Goal: Transaction & Acquisition: Subscribe to service/newsletter

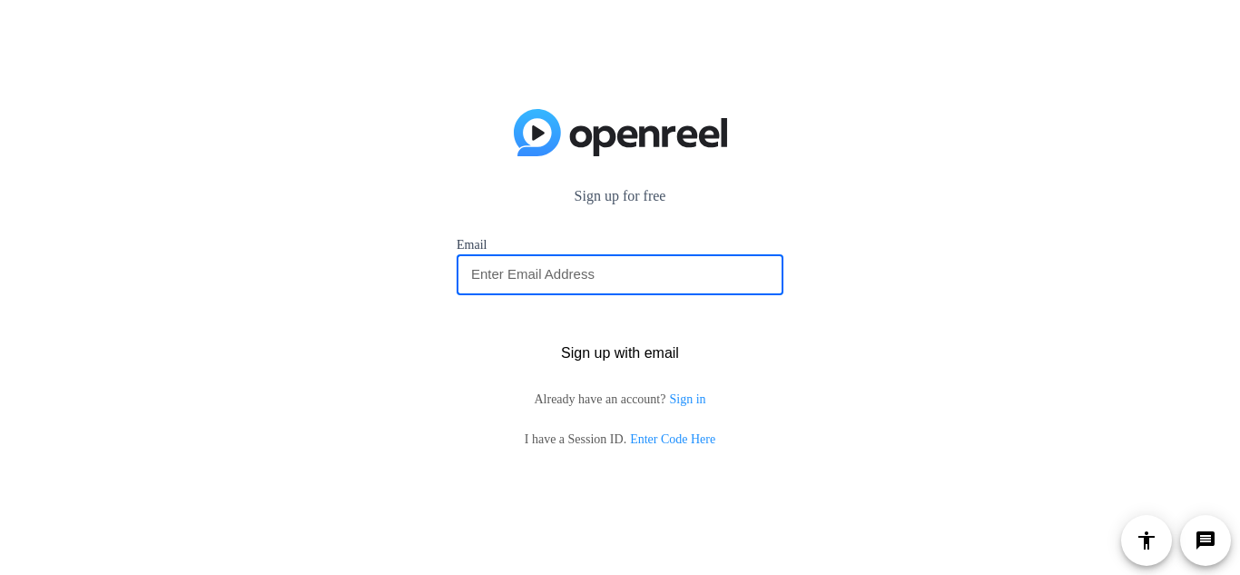
click at [563, 272] on input "email" at bounding box center [620, 274] width 298 height 22
click at [598, 353] on span "Sign up with email" at bounding box center [620, 353] width 118 height 0
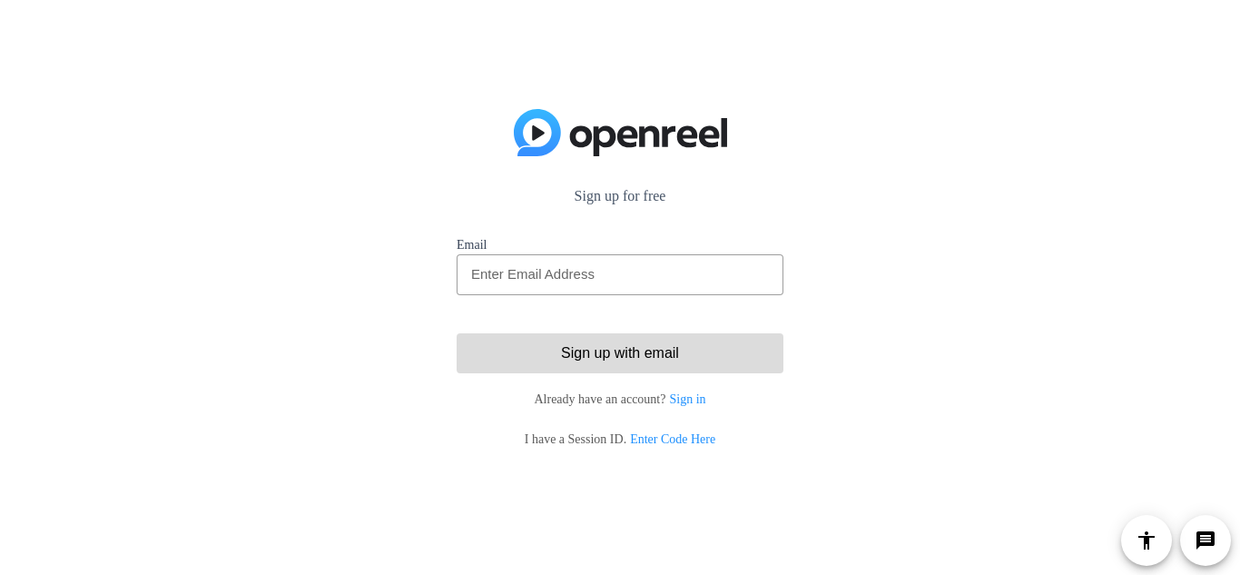
click at [647, 353] on span "Sign up with email" at bounding box center [620, 353] width 118 height 0
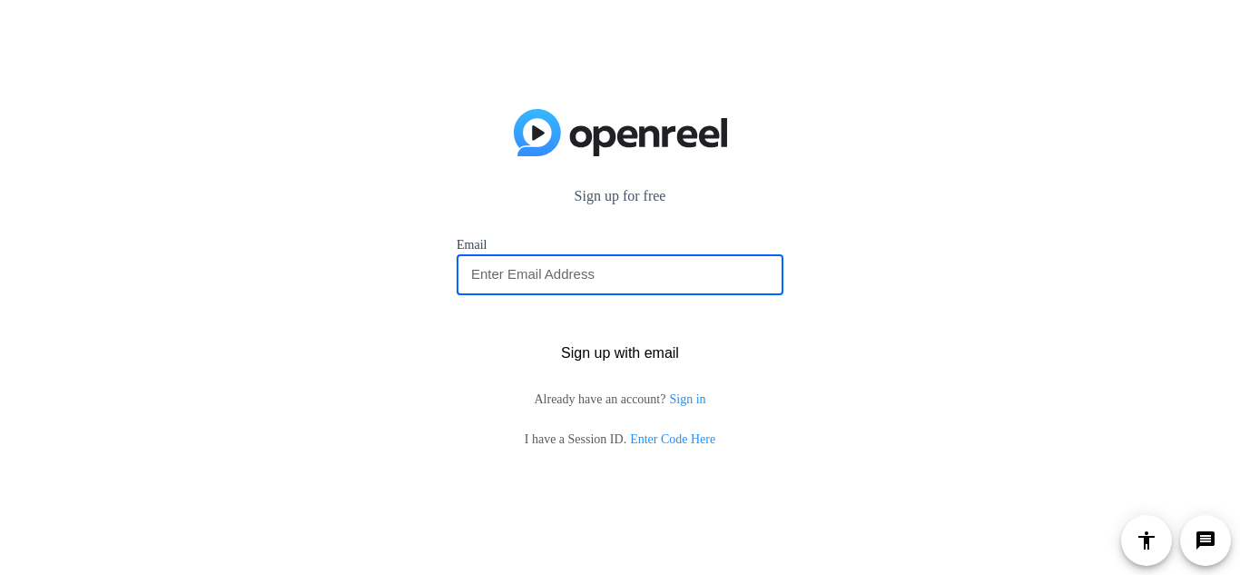
click at [496, 273] on input "email" at bounding box center [620, 274] width 298 height 22
click at [595, 193] on p "Sign up for free" at bounding box center [620, 196] width 327 height 22
click at [573, 270] on input "email" at bounding box center [620, 274] width 298 height 22
paste input "[EMAIL_ADDRESS][DOMAIN_NAME]"
type input "[EMAIL_ADDRESS][DOMAIN_NAME]"
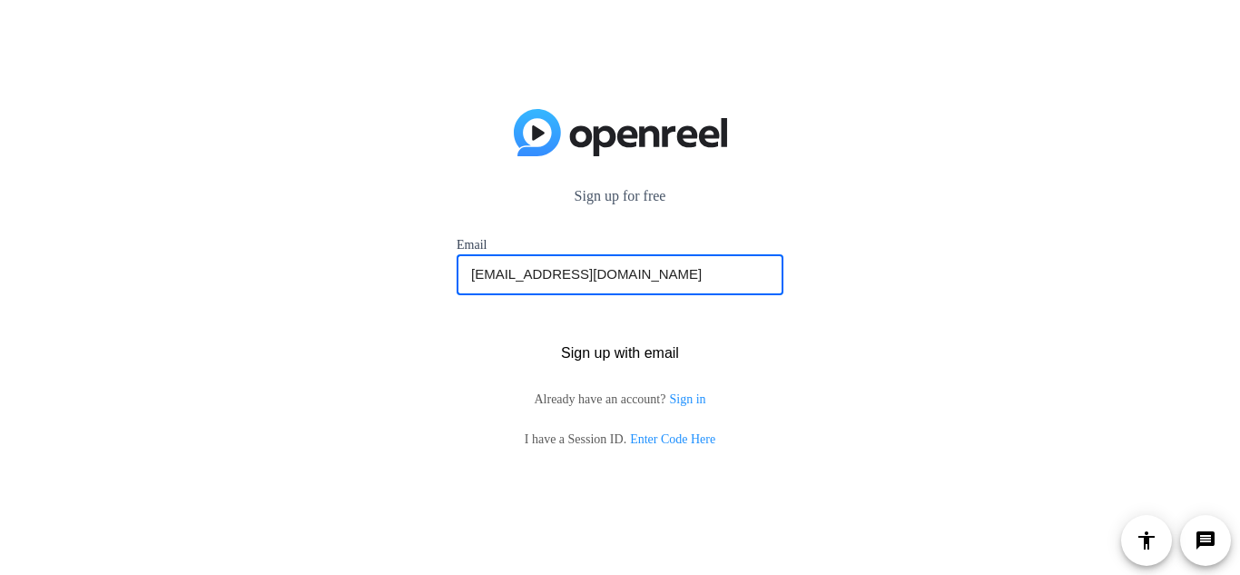
click at [457, 333] on button "Sign up with email" at bounding box center [620, 353] width 327 height 40
